Goal: Transaction & Acquisition: Purchase product/service

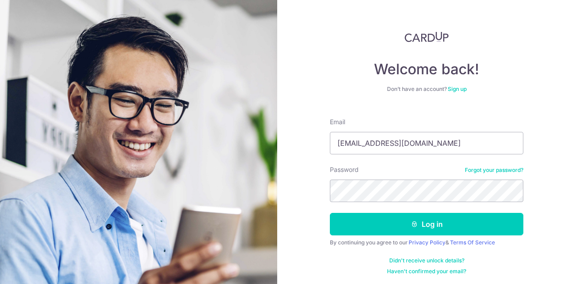
click at [425, 152] on input "[EMAIL_ADDRESS][DOMAIN_NAME]" at bounding box center [426, 143] width 193 height 22
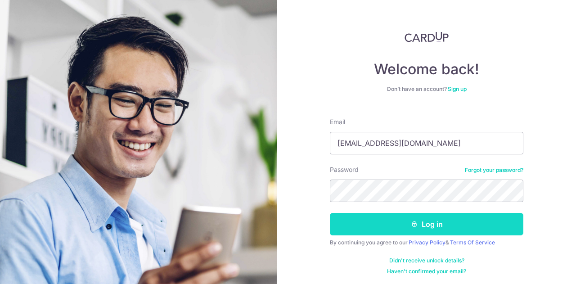
click at [367, 226] on button "Log in" at bounding box center [426, 224] width 193 height 22
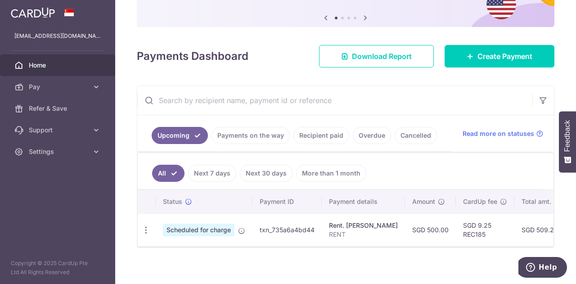
scroll to position [88, 0]
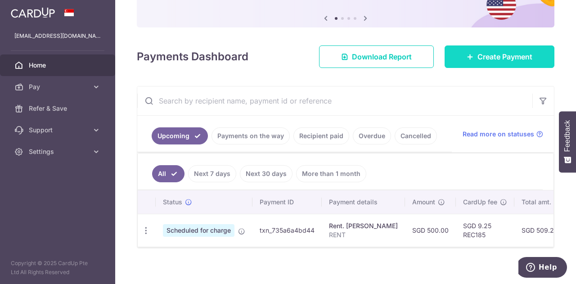
click at [468, 61] on link "Create Payment" at bounding box center [499, 56] width 110 height 22
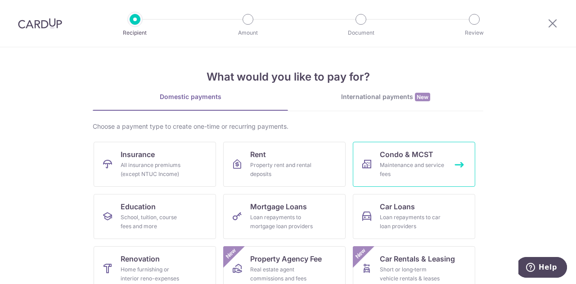
click at [381, 167] on div "Maintenance and service fees" at bounding box center [412, 170] width 65 height 18
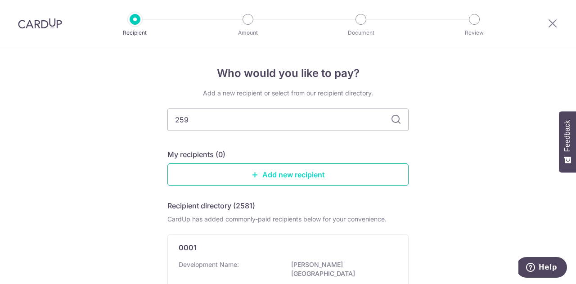
type input "2592"
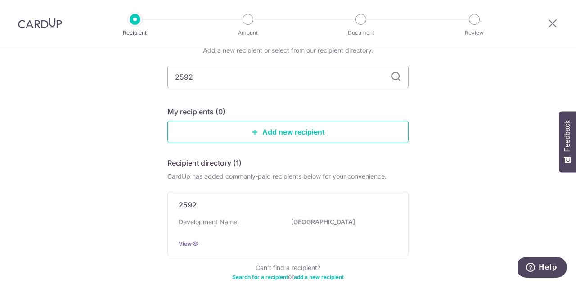
scroll to position [45, 0]
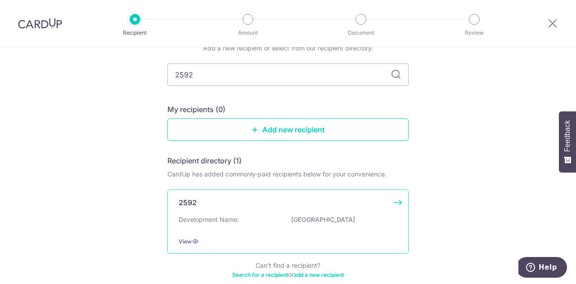
click at [226, 214] on div "2592 Development Name: SUNSHINE PLAZA View" at bounding box center [287, 221] width 241 height 64
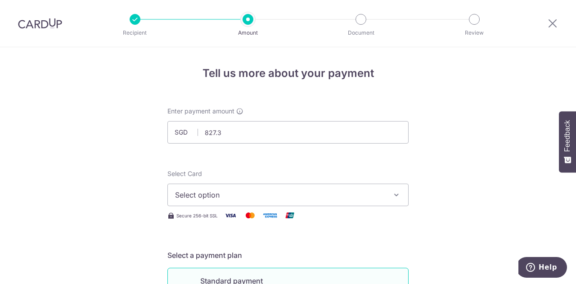
type input "827.38"
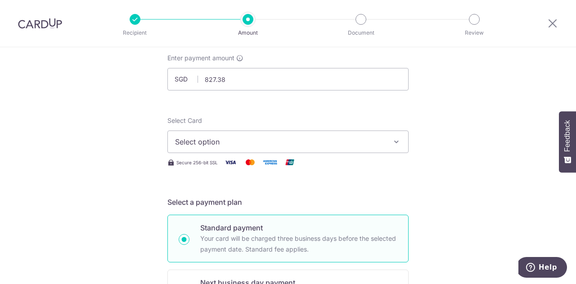
scroll to position [54, 0]
click at [268, 139] on span "Select option" at bounding box center [280, 140] width 210 height 11
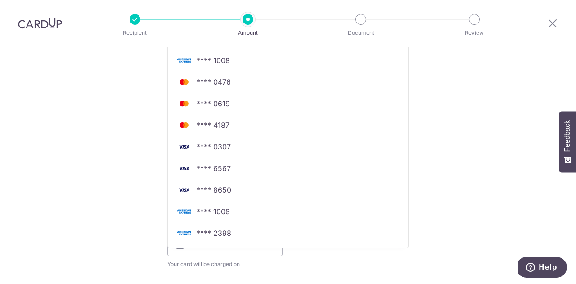
scroll to position [242, 0]
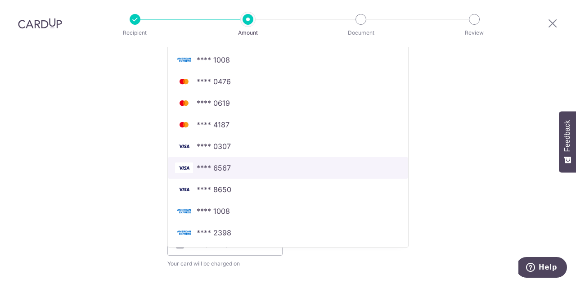
click at [233, 170] on span "**** 6567" at bounding box center [288, 167] width 226 height 11
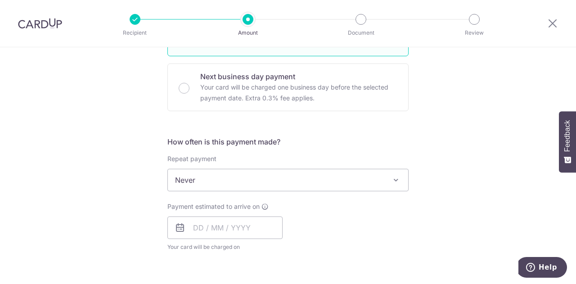
scroll to position [260, 0]
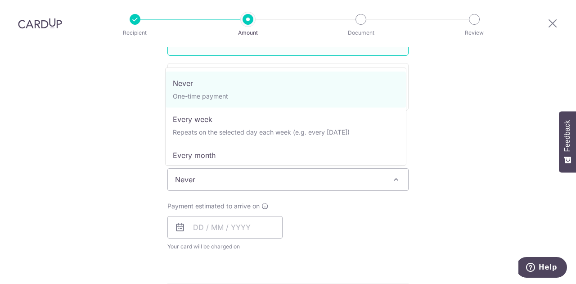
click at [272, 179] on span "Never" at bounding box center [288, 180] width 240 height 22
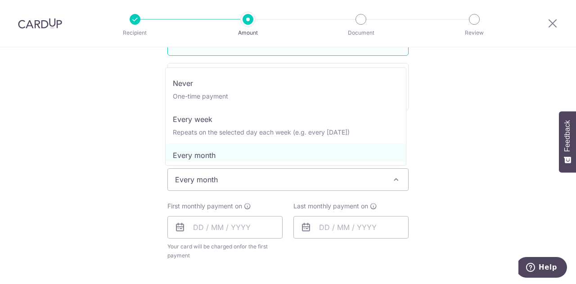
click at [258, 178] on span "Every month" at bounding box center [288, 180] width 240 height 22
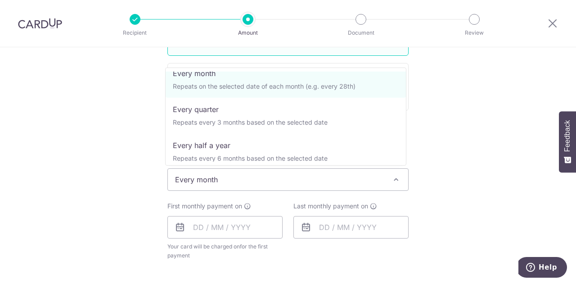
scroll to position [90, 0]
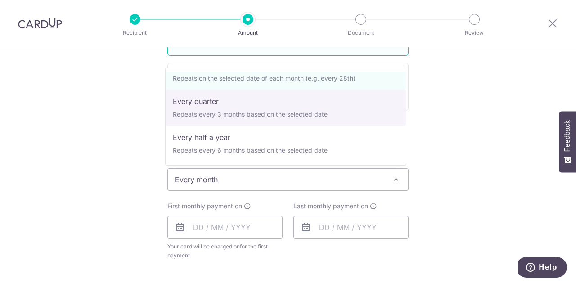
select select "4"
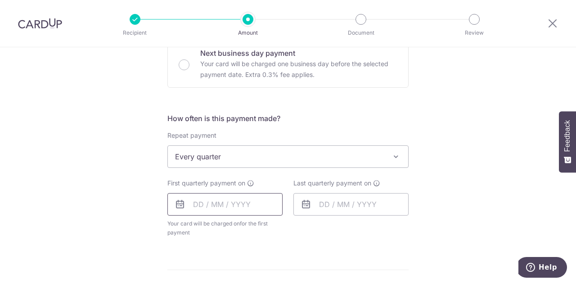
scroll to position [285, 0]
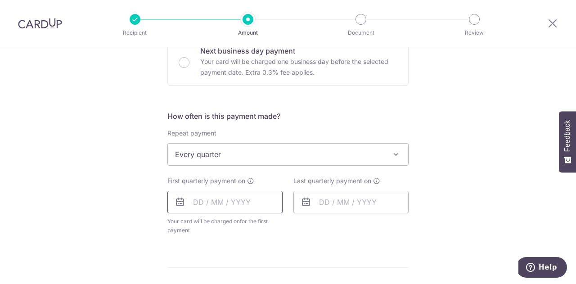
click at [214, 202] on input "text" at bounding box center [224, 202] width 115 height 22
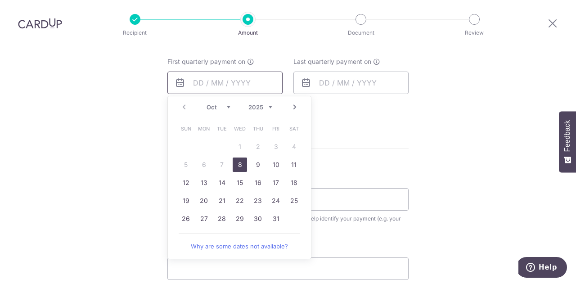
scroll to position [411, 0]
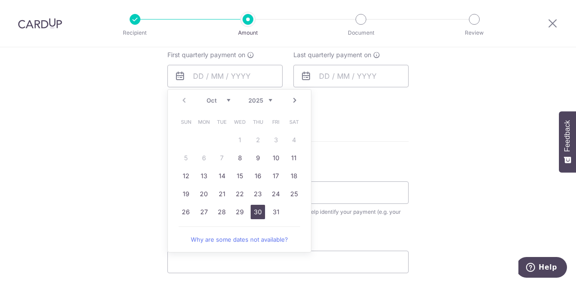
click at [255, 210] on link "30" at bounding box center [258, 212] width 14 height 14
type input "30/10/2025"
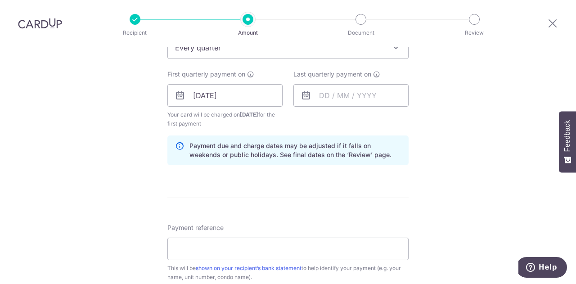
scroll to position [390, 0]
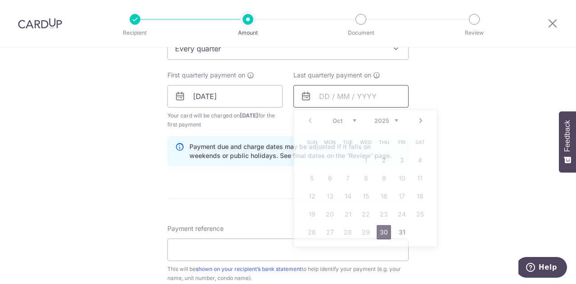
click at [331, 94] on input "text" at bounding box center [350, 96] width 115 height 22
click at [418, 118] on link "Next" at bounding box center [420, 120] width 11 height 11
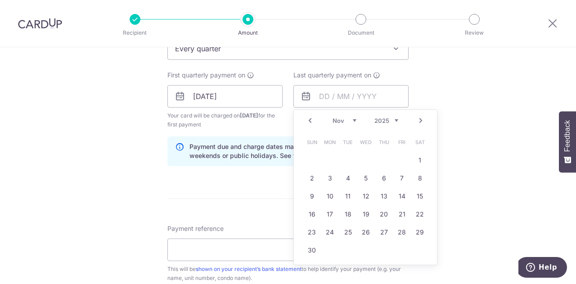
click at [418, 118] on link "Next" at bounding box center [420, 120] width 11 height 11
click at [309, 159] on link "1" at bounding box center [312, 160] width 14 height 14
type input "01/02/2026"
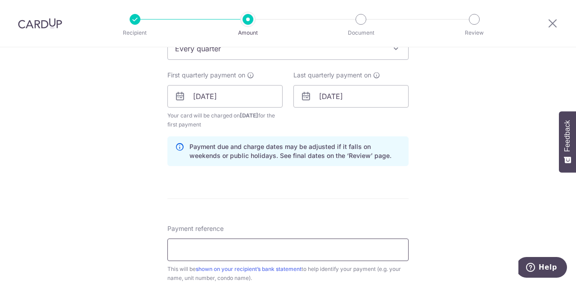
click at [255, 242] on input "Payment reference" at bounding box center [287, 249] width 241 height 22
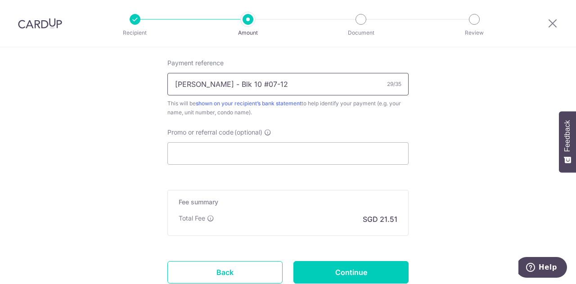
scroll to position [557, 0]
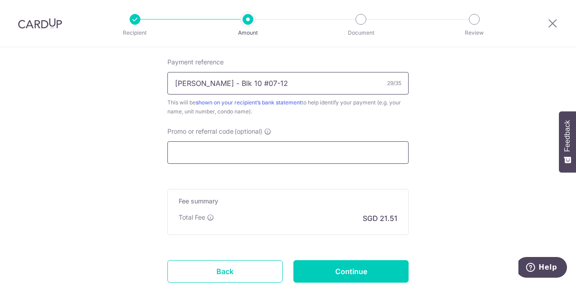
type input "Lee Thian Pau - Blk 10 #07-12"
click at [275, 150] on input "Promo or referral code (optional)" at bounding box center [287, 152] width 241 height 22
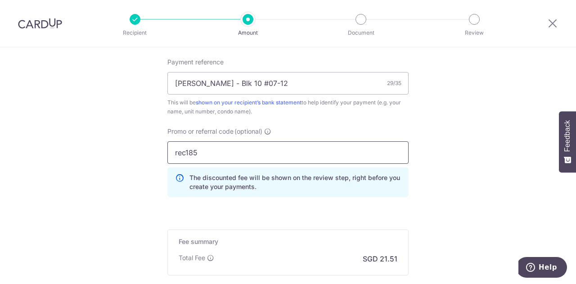
scroll to position [661, 0]
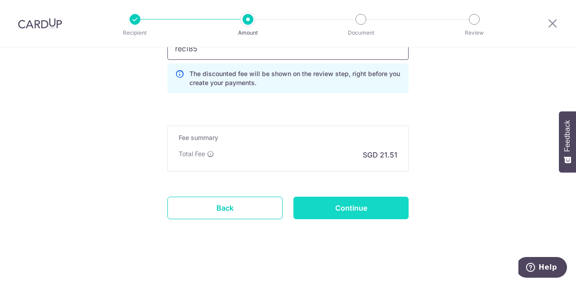
type input "rec185"
click at [323, 204] on input "Continue" at bounding box center [350, 208] width 115 height 22
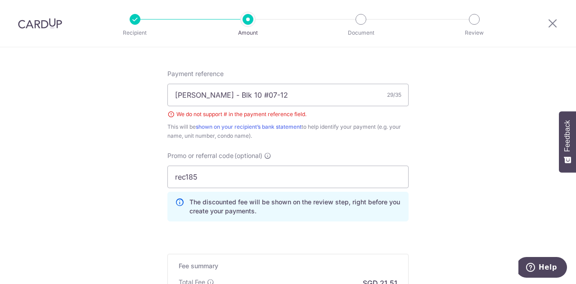
scroll to position [497, 0]
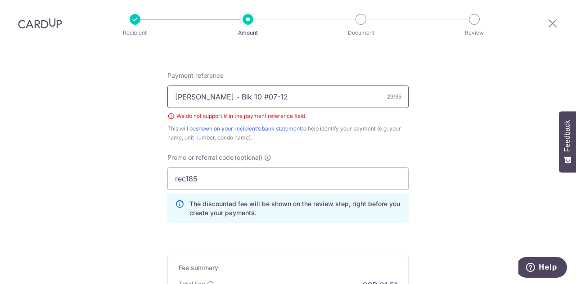
click at [255, 100] on input "[PERSON_NAME] - Blk 10 #07-12" at bounding box center [287, 96] width 241 height 22
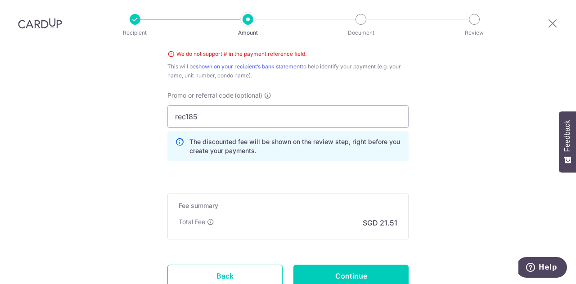
scroll to position [622, 0]
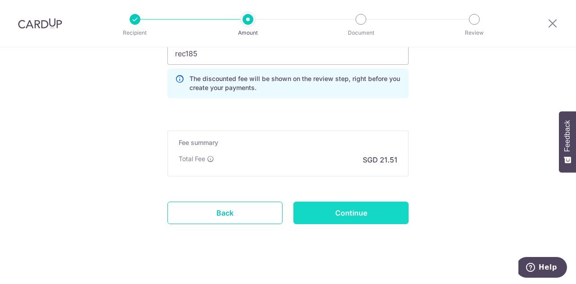
type input "Lee Thian Pau - Blk 10 07-12"
click at [350, 219] on input "Continue" at bounding box center [350, 213] width 115 height 22
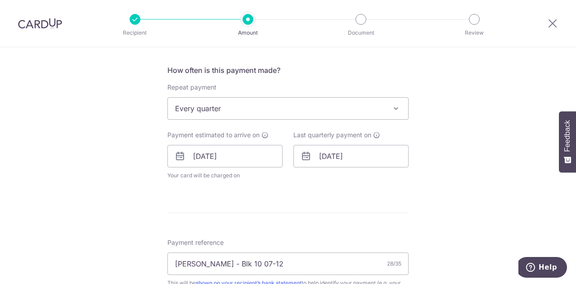
scroll to position [330, 0]
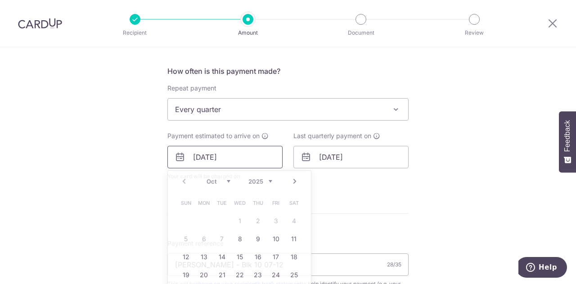
click at [224, 162] on input "30/10/2025" at bounding box center [224, 157] width 115 height 22
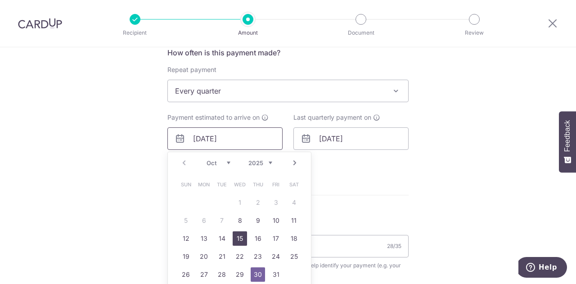
scroll to position [351, 0]
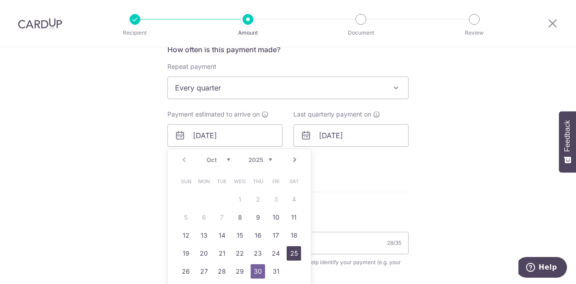
click at [292, 255] on link "25" at bounding box center [294, 253] width 14 height 14
type input "[DATE]"
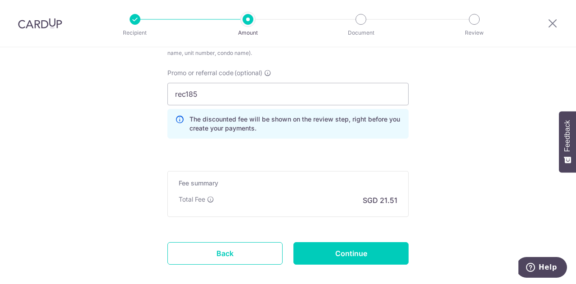
scroll to position [607, 0]
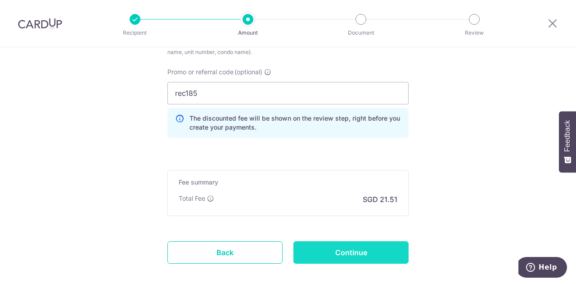
click at [324, 246] on input "Continue" at bounding box center [350, 252] width 115 height 22
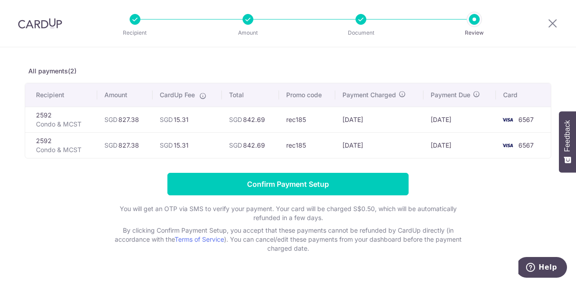
scroll to position [33, 0]
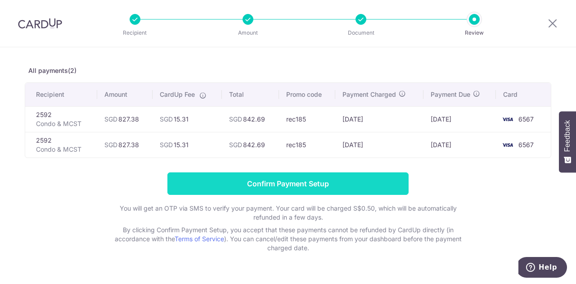
click at [367, 190] on input "Confirm Payment Setup" at bounding box center [287, 183] width 241 height 22
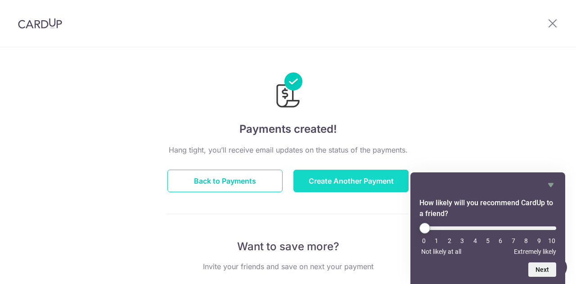
click at [326, 175] on button "Create Another Payment" at bounding box center [350, 181] width 115 height 22
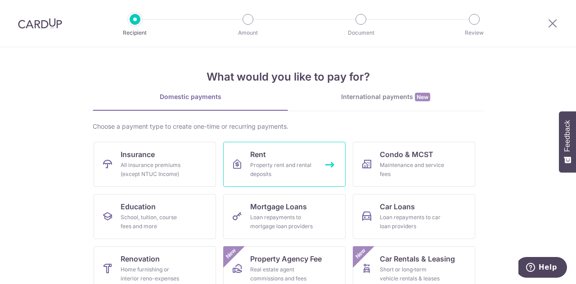
click at [252, 163] on div "Property rent and rental deposits" at bounding box center [282, 170] width 65 height 18
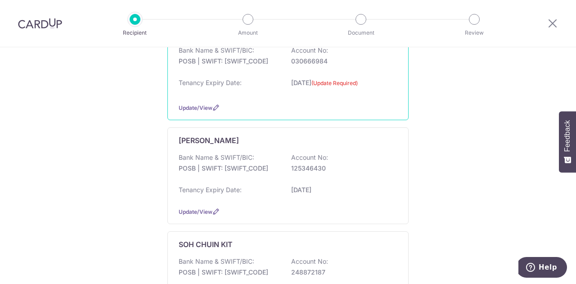
scroll to position [158, 0]
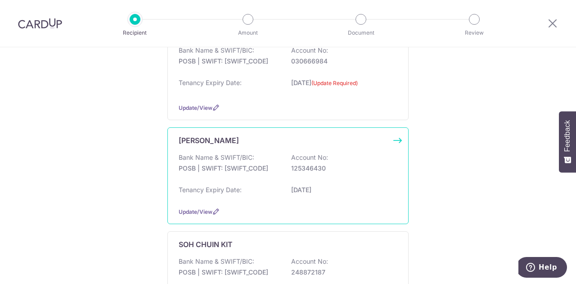
click at [259, 173] on div "Bank Name & SWIFT/BIC: POSB | SWIFT: DBSSSGSGXXX Account No: 125346430" at bounding box center [288, 167] width 219 height 29
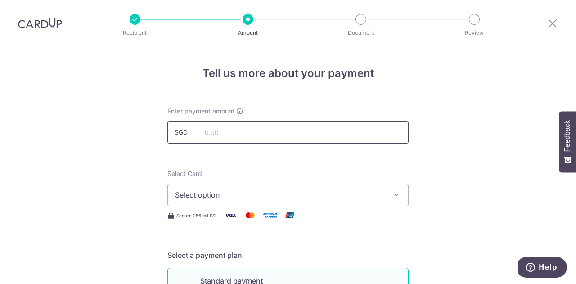
click at [250, 138] on input "text" at bounding box center [287, 132] width 241 height 22
type input "500.00"
click at [241, 188] on button "Select option" at bounding box center [287, 195] width 241 height 22
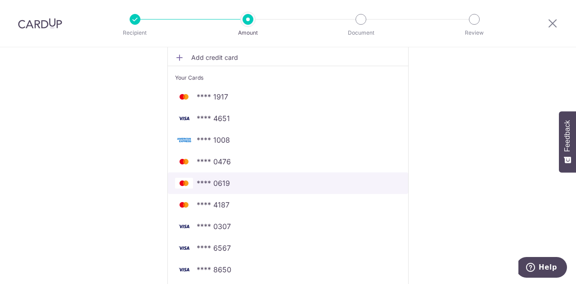
scroll to position [168, 0]
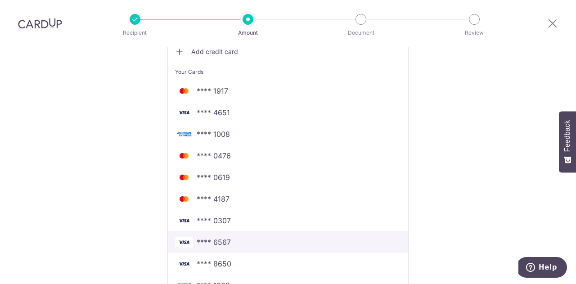
click at [238, 241] on span "**** 6567" at bounding box center [288, 242] width 226 height 11
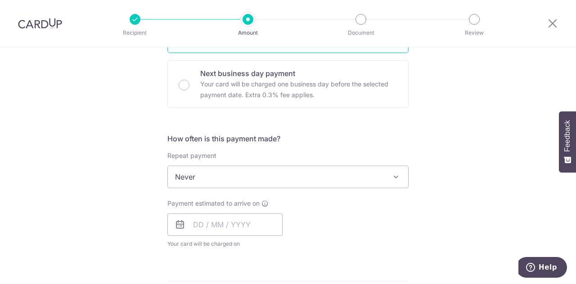
scroll to position [263, 0]
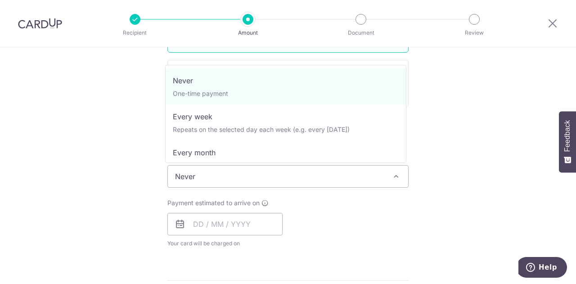
click at [259, 168] on span "Never" at bounding box center [288, 177] width 240 height 22
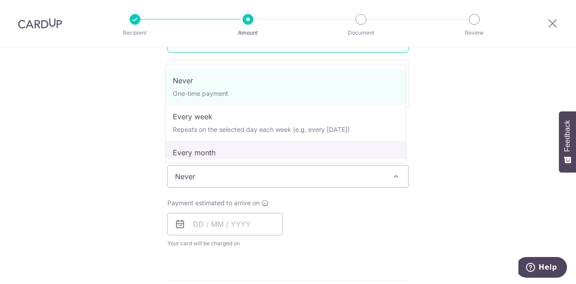
select select "3"
type input "30/09/2030"
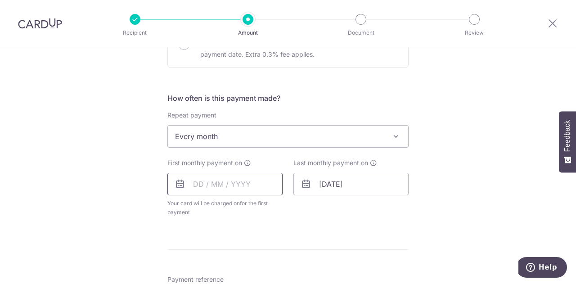
scroll to position [303, 0]
click at [210, 179] on input "text" at bounding box center [224, 183] width 115 height 22
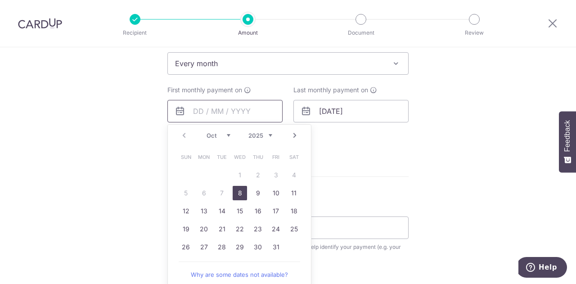
scroll to position [377, 0]
click at [211, 163] on table "Sun Mon Tue Wed Thu Fri Sat 1 2 3 4 5 6 7 8 9 10 11 12 13 14 15 16 17 18 19 20 …" at bounding box center [240, 201] width 126 height 108
click at [294, 230] on link "25" at bounding box center [294, 227] width 14 height 14
type input "25/10/2025"
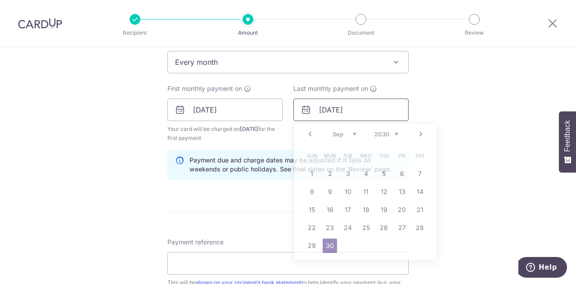
click at [363, 112] on input "30/09/2030" at bounding box center [350, 110] width 115 height 22
click at [374, 133] on select "2025 2026 2027 2028 2029 2030 2031 2032 2033 2034 2035" at bounding box center [386, 133] width 24 height 7
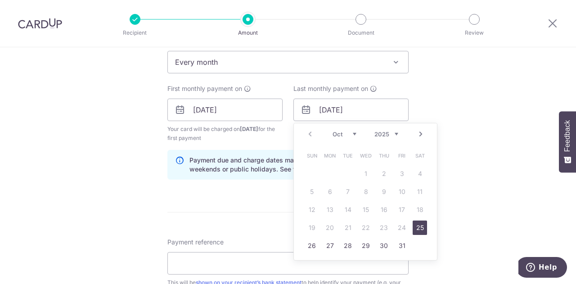
click at [348, 131] on select "Oct Nov Dec" at bounding box center [344, 133] width 24 height 7
click at [366, 245] on link "26" at bounding box center [365, 245] width 14 height 14
type input "26/11/2025"
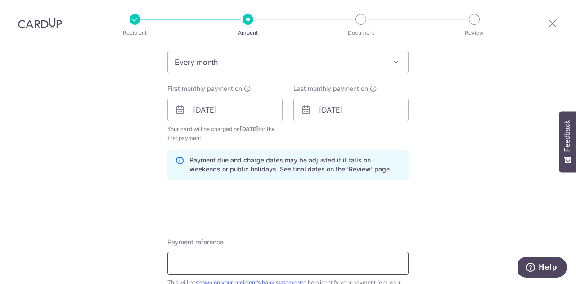
click at [237, 252] on input "Payment reference" at bounding box center [287, 263] width 241 height 22
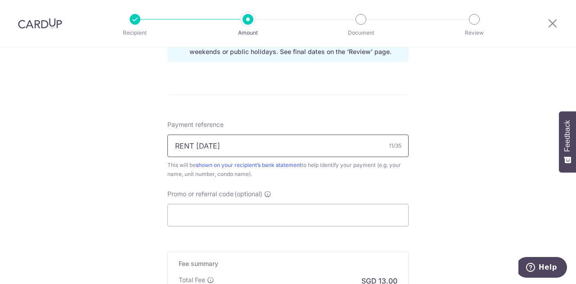
scroll to position [497, 0]
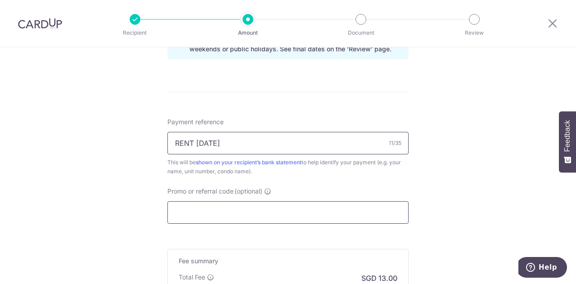
type input "RENT NOV 25"
click at [202, 215] on input "Promo or referral code (optional)" at bounding box center [287, 212] width 241 height 22
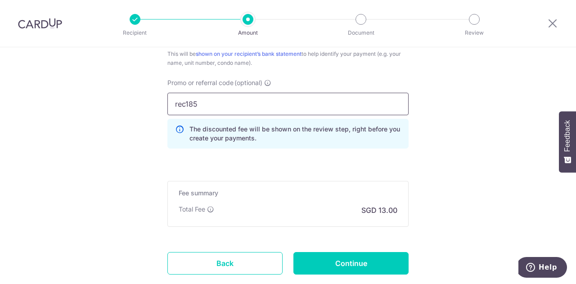
scroll to position [606, 0]
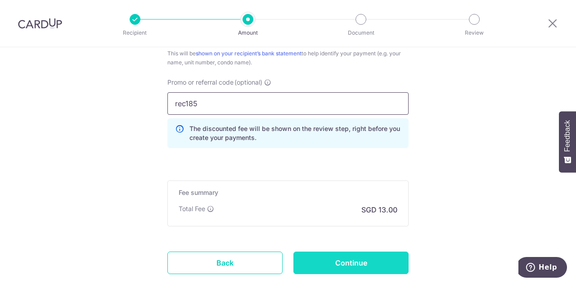
type input "rec185"
click at [310, 260] on input "Continue" at bounding box center [350, 262] width 115 height 22
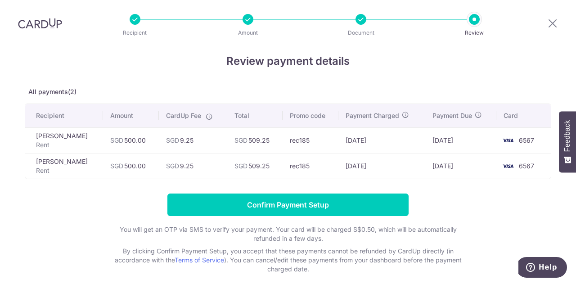
scroll to position [8, 0]
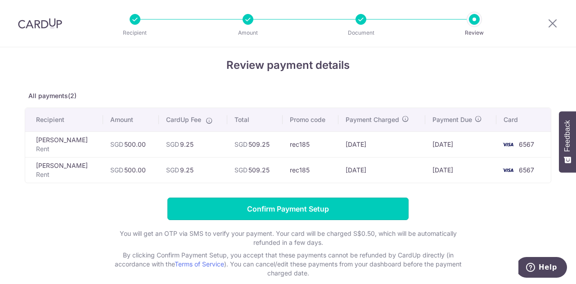
click at [292, 216] on input "Confirm Payment Setup" at bounding box center [287, 208] width 241 height 22
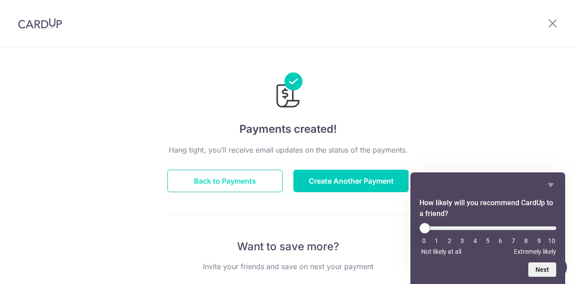
click at [258, 177] on button "Back to Payments" at bounding box center [224, 181] width 115 height 22
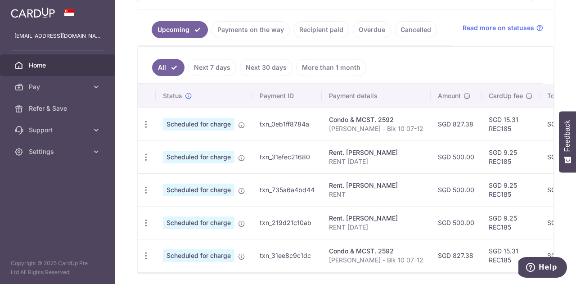
scroll to position [195, 0]
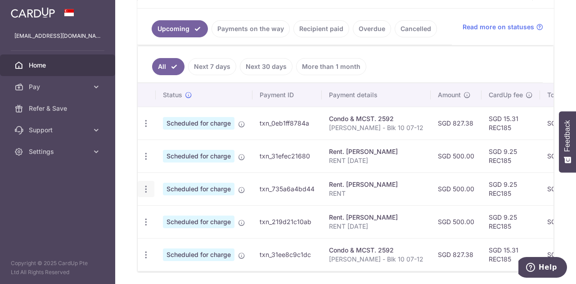
click at [148, 188] on icon "button" at bounding box center [145, 188] width 9 height 9
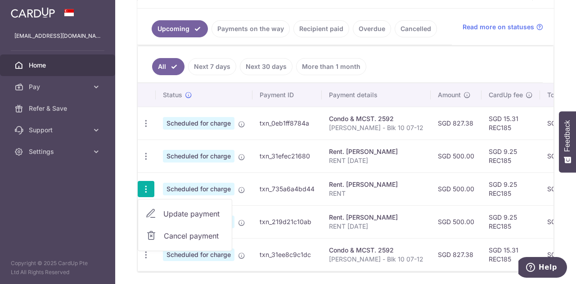
click at [175, 233] on span "Cancel payment" at bounding box center [194, 235] width 60 height 11
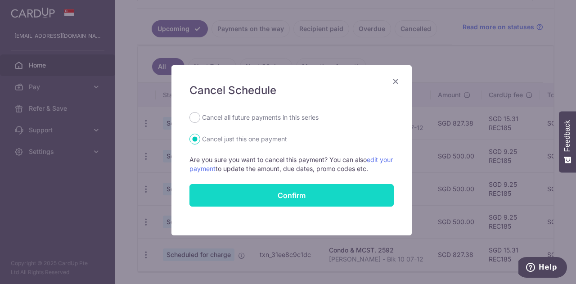
click at [345, 189] on button "Confirm" at bounding box center [291, 195] width 204 height 22
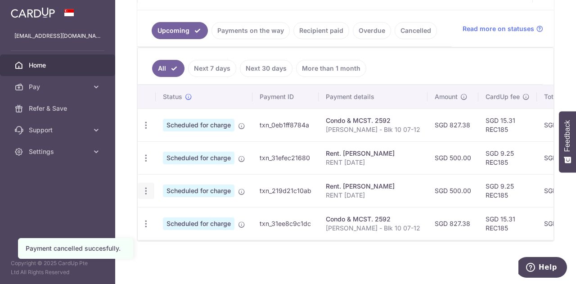
click at [147, 186] on icon "button" at bounding box center [145, 190] width 9 height 9
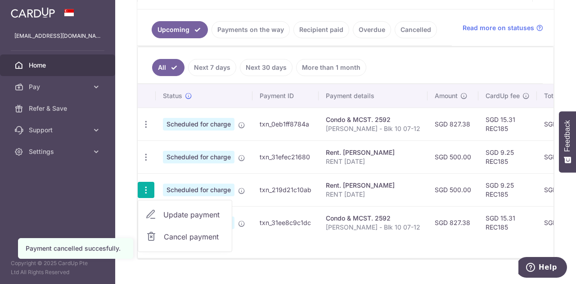
click at [175, 231] on span "Cancel payment" at bounding box center [194, 236] width 60 height 11
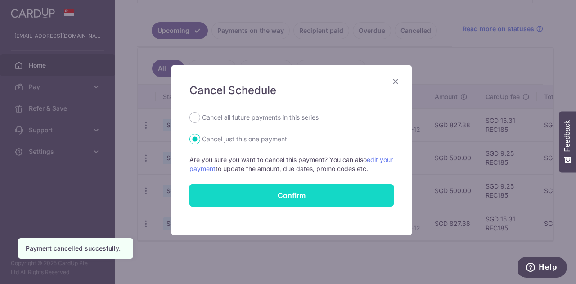
click at [303, 197] on button "Confirm" at bounding box center [291, 195] width 204 height 22
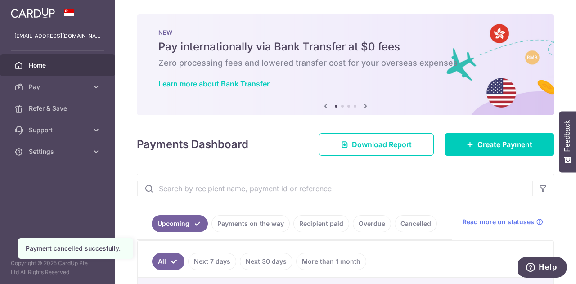
scroll to position [161, 0]
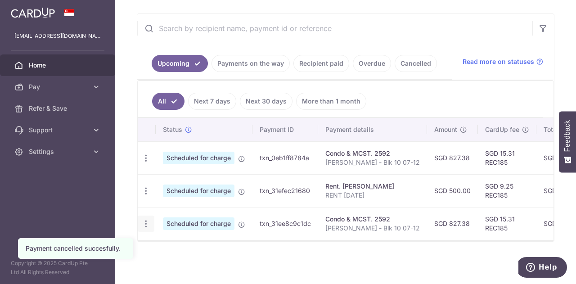
click at [148, 222] on icon "button" at bounding box center [145, 223] width 9 height 9
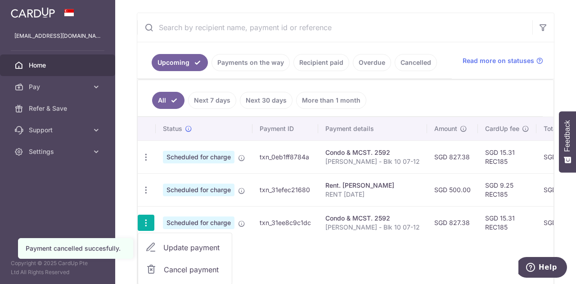
click at [177, 266] on span "Cancel payment" at bounding box center [194, 269] width 60 height 11
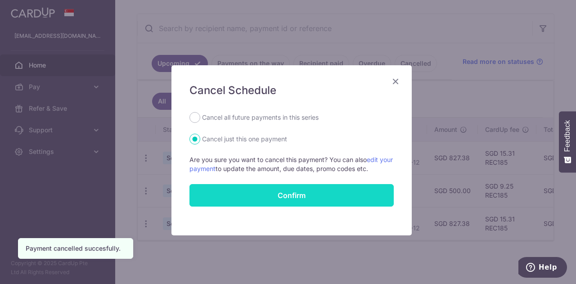
click at [288, 199] on button "Confirm" at bounding box center [291, 195] width 204 height 22
